Goal: Find specific page/section: Find specific page/section

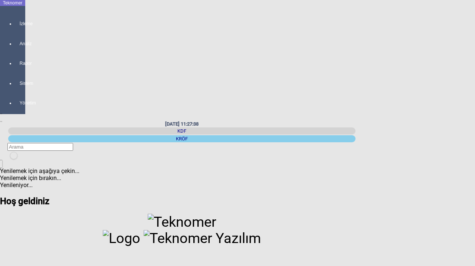
click at [356, 135] on div "KRÖF" at bounding box center [181, 138] width 347 height 7
click at [15, 30] on div at bounding box center [20, 30] width 10 height 0
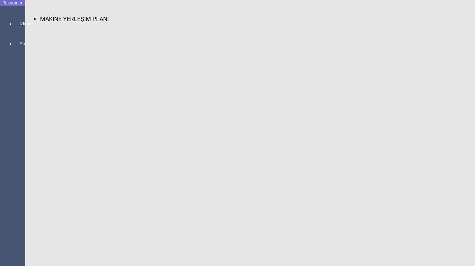
click at [64, 16] on span "MAKİNE YERLEŞİM PLANI" at bounding box center [74, 19] width 69 height 7
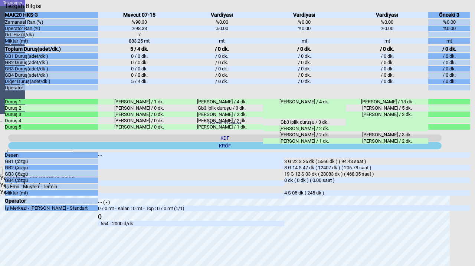
click at [5, 10] on icon "Kapat" at bounding box center [5, 10] width 0 height 0
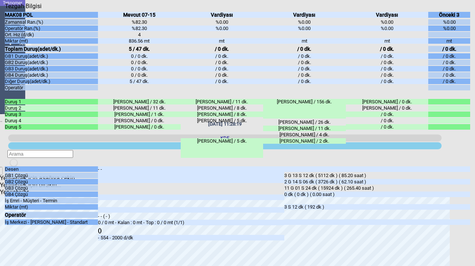
click at [2, 198] on body "Teknomer İzleme Analiz Rapor Sistem Yönetim 08/09/2025 11:28:19 KDF KRÖF Yenile…" at bounding box center [237, 133] width 475 height 266
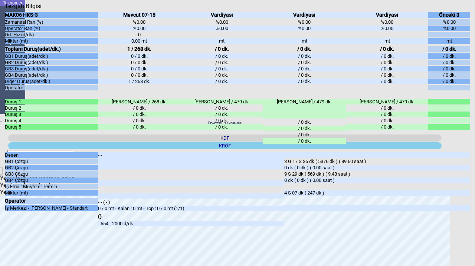
click at [2, 199] on body "Teknomer İzleme Analiz Rapor Sistem Yönetim 08/09/2025 11:28:33 KDF KRÖF Yenile…" at bounding box center [237, 133] width 475 height 266
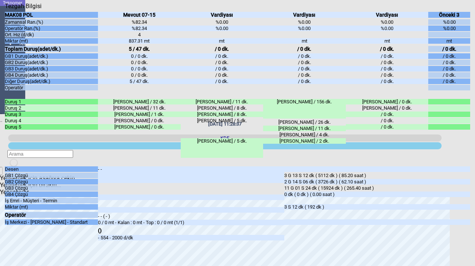
click at [2, 172] on body "Teknomer İzleme Analiz Rapor Sistem Yönetim 08/09/2025 11:28:37 KDF KRÖF Yenile…" at bounding box center [237, 133] width 475 height 266
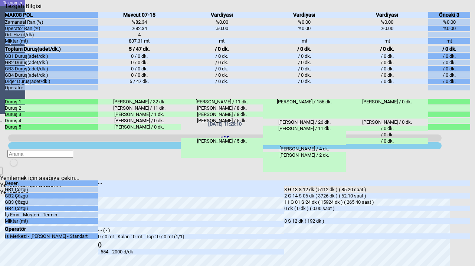
click at [5, 10] on icon "Kapat" at bounding box center [5, 10] width 0 height 0
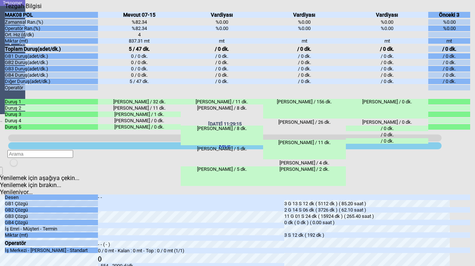
click at [5, 10] on icon "Kapat" at bounding box center [5, 10] width 0 height 0
click at [313, 233] on div "3 S 12 dk ( 192 dk )" at bounding box center [377, 236] width 186 height 6
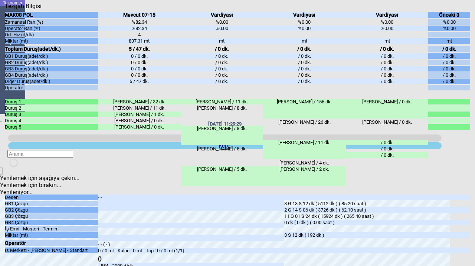
click at [5, 10] on icon "Kapat" at bounding box center [5, 10] width 0 height 0
click at [2, 165] on body "Teknomer İzleme Analiz Rapor Sistem Yönetim 08/09/2025 11:30:08 KDF KRÖF Yenile…" at bounding box center [237, 133] width 475 height 266
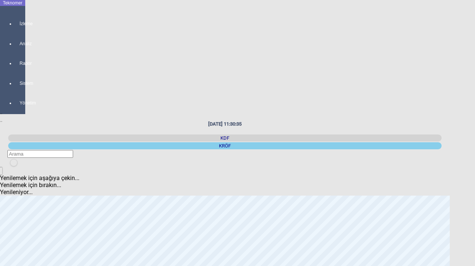
click at [2, 125] on body "Teknomer İzleme Analiz Rapor Sistem Yönetim 08/09/2025 11:30:35 KDF KRÖF Yenile…" at bounding box center [237, 133] width 475 height 266
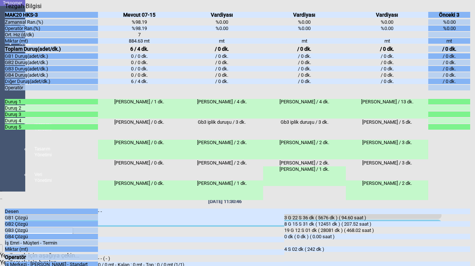
click at [2, 141] on body "Teknomer İzleme Analiz Rapor Sistem Yönetim Kullanıcı Yönetimi Tasarım Yönetimi…" at bounding box center [237, 133] width 475 height 266
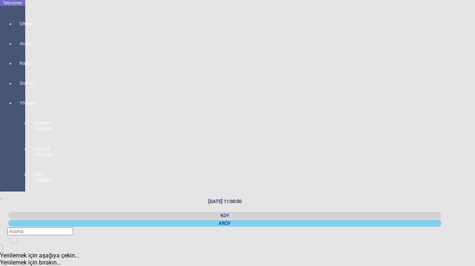
click at [1, 138] on body "Teknomer İzleme Analiz Rapor Sistem Yönetim Kullanıcı Yönetimi Tasarım Yönetimi…" at bounding box center [237, 133] width 475 height 266
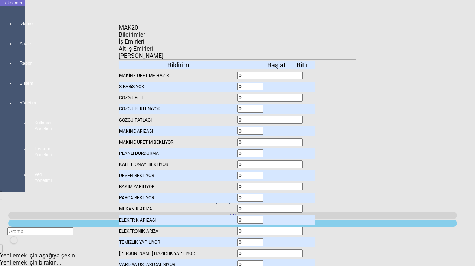
click at [36, 126] on body "Teknomer İzleme Analiz Rapor Sistem Yönetim Kullanıcı Yönetimi Tasarım Yönetimi…" at bounding box center [237, 133] width 475 height 266
